Goal: Information Seeking & Learning: Find specific fact

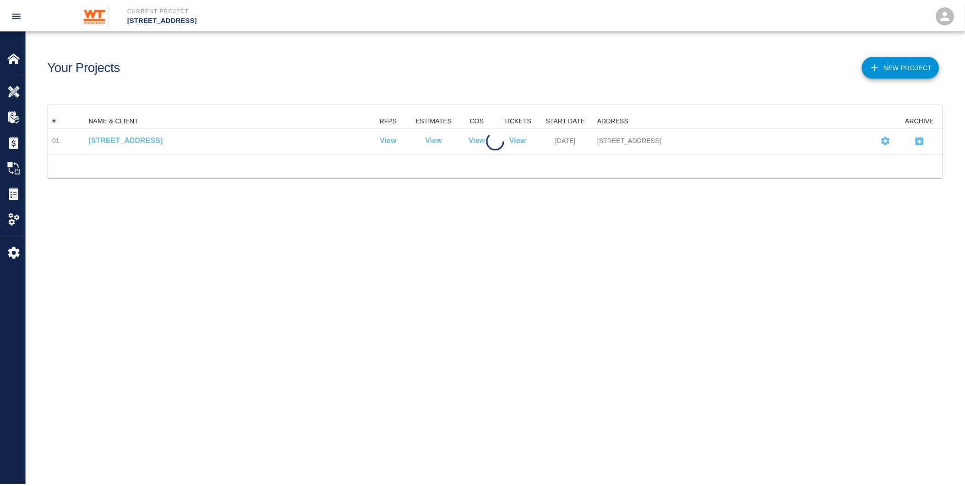
scroll to position [33, 895]
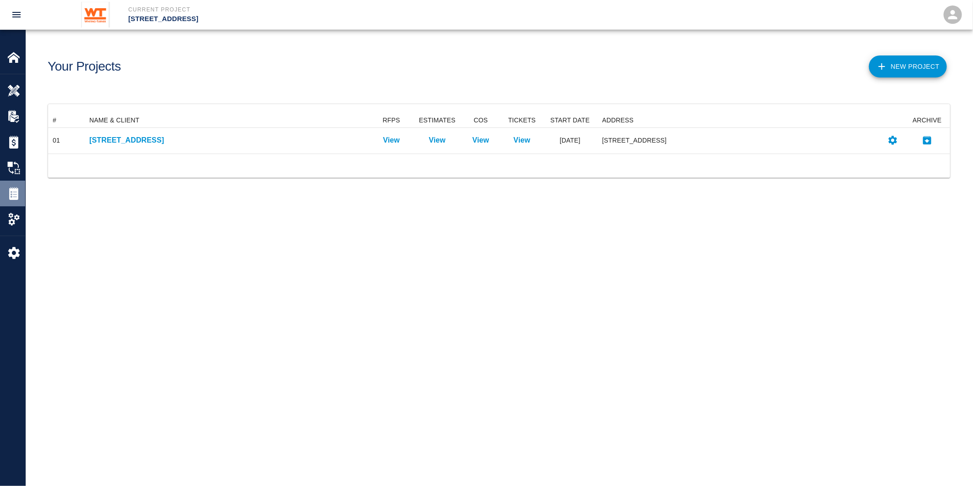
click at [14, 184] on div "Tickets" at bounding box center [12, 193] width 25 height 26
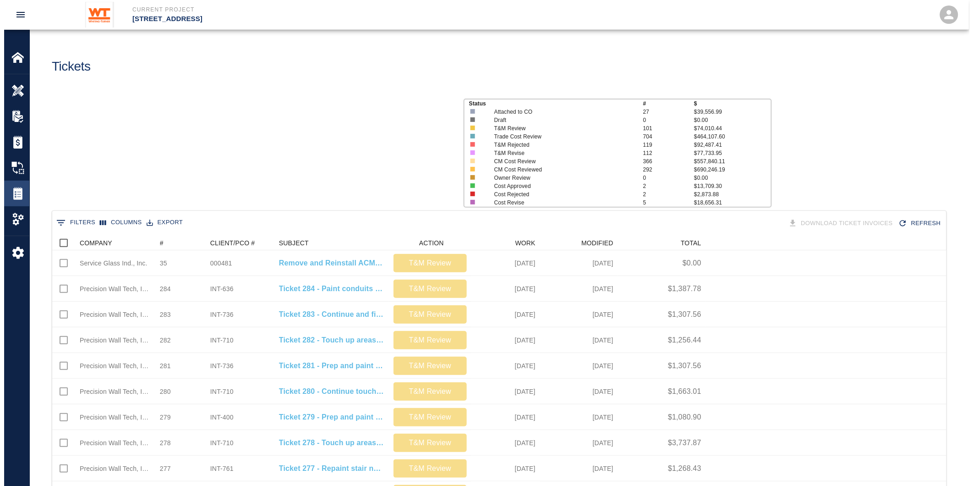
scroll to position [520, 887]
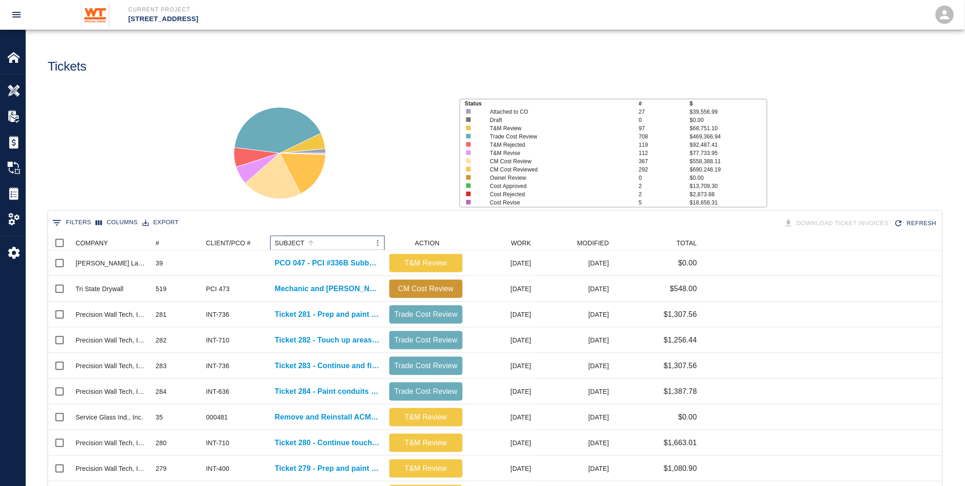
click at [286, 241] on div "SUBJECT" at bounding box center [290, 242] width 30 height 15
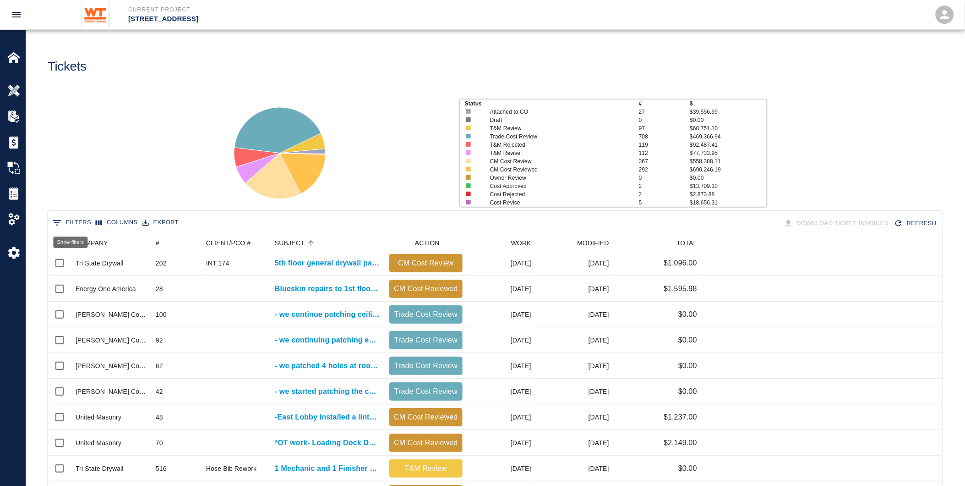
click at [73, 221] on button "0 Filters" at bounding box center [72, 222] width 44 height 15
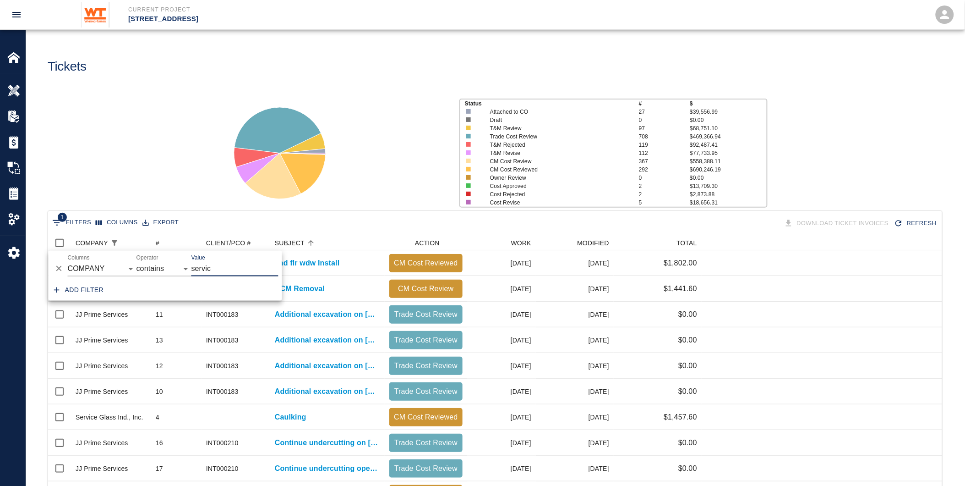
type input "service glass"
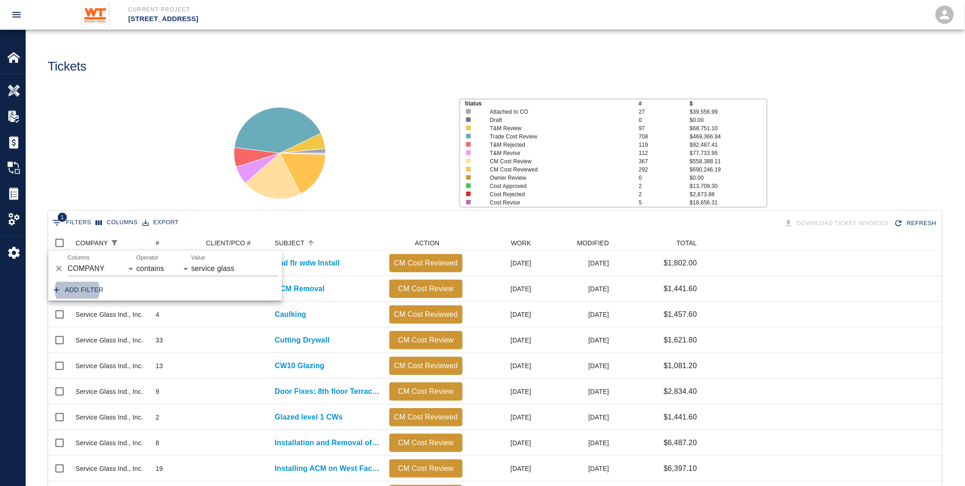
click at [75, 289] on button "Add filter" at bounding box center [78, 290] width 57 height 17
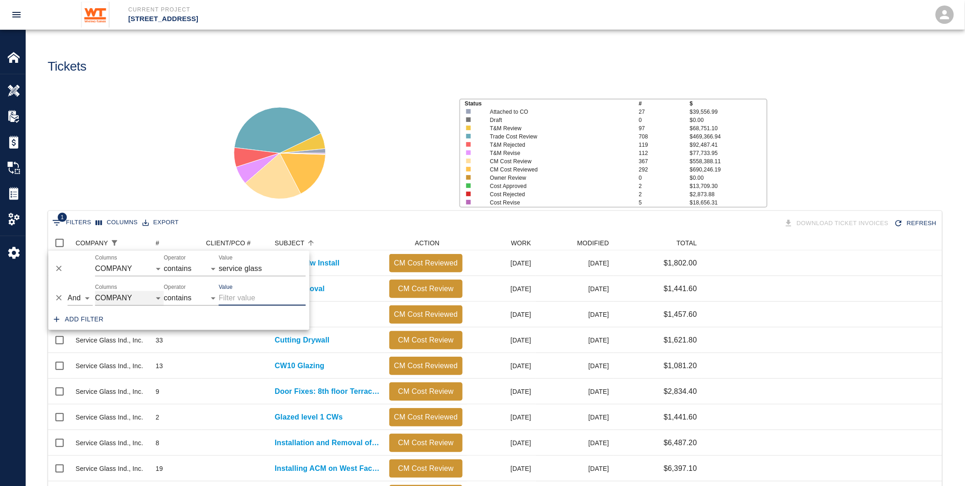
click at [124, 296] on select "COMPANY ID # CLIENT/PCO # SUBJECT DESCRIPTION ACTION WORK MODIFIED CREATED CODE…" at bounding box center [129, 298] width 69 height 15
click at [95, 291] on select "COMPANY ID # CLIENT/PCO # SUBJECT DESCRIPTION ACTION WORK MODIFIED CREATED CODE…" at bounding box center [129, 298] width 69 height 15
select select "subject"
click at [236, 296] on input "Value" at bounding box center [262, 298] width 87 height 15
type input "ot"
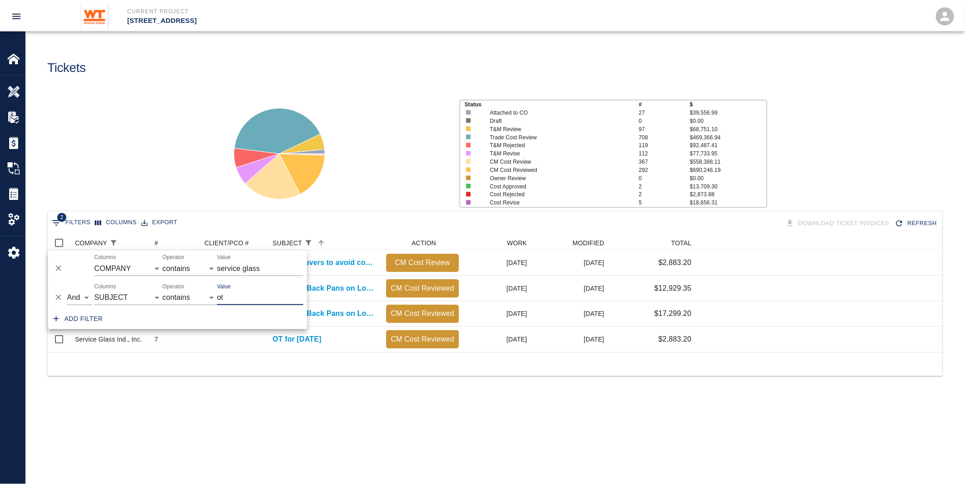
scroll to position [8, 8]
click at [331, 191] on icon at bounding box center [281, 153] width 115 height 115
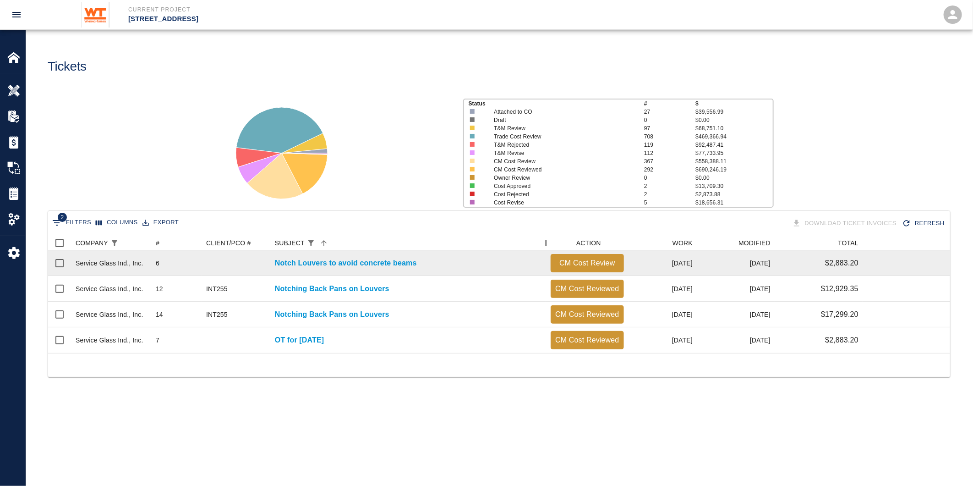
drag, startPoint x: 386, startPoint y: 243, endPoint x: 547, endPoint y: 268, distance: 163.1
click at [547, 268] on div "COMPANY # CLIENT/PCO # SUBJECT ACTION WORK MODIFIED TOTAL Service Glass Ind., I…" at bounding box center [499, 293] width 902 height 117
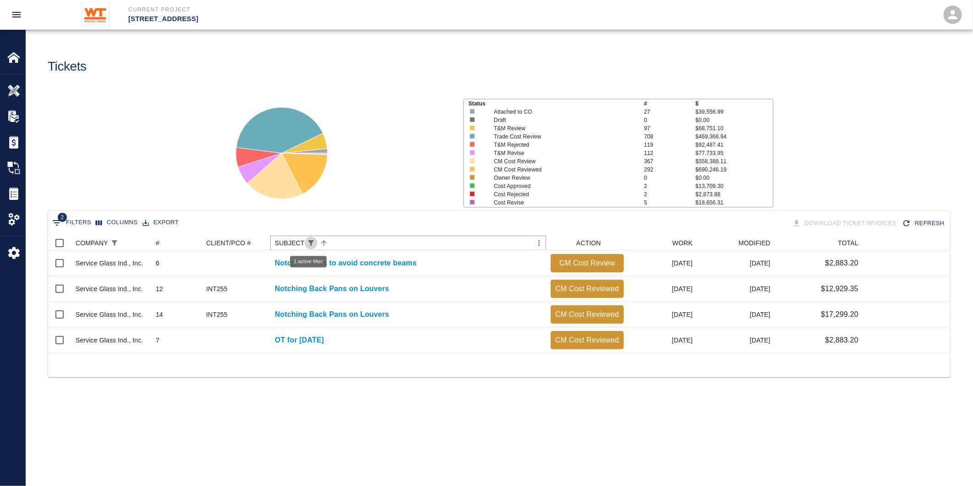
click at [307, 240] on icon "Show filters" at bounding box center [311, 243] width 8 height 8
select select "subject"
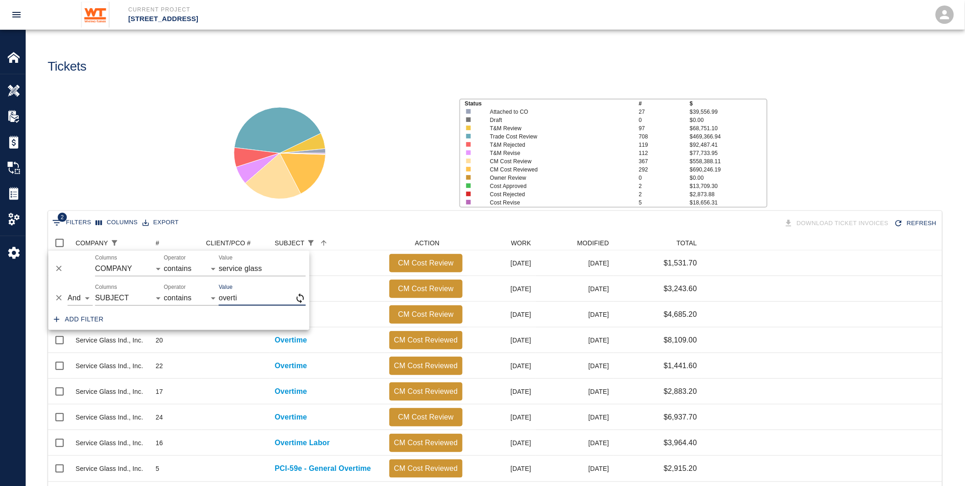
scroll to position [238, 887]
type input "overtime"
click at [426, 195] on div at bounding box center [333, 149] width 237 height 122
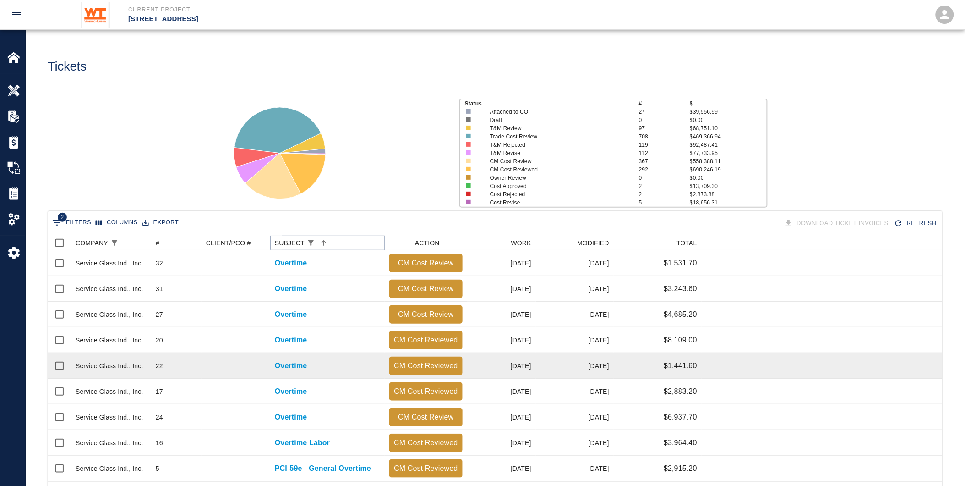
scroll to position [42, 0]
